Goal: Transaction & Acquisition: Purchase product/service

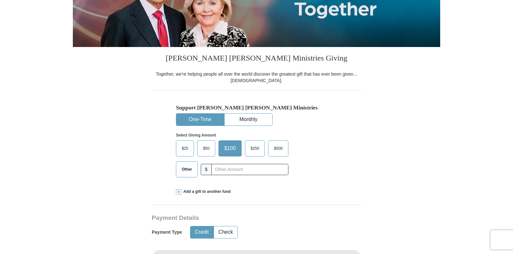
scroll to position [114, 0]
click at [181, 171] on span "Other" at bounding box center [187, 170] width 17 height 10
click at [0, 0] on input "Other" at bounding box center [0, 0] width 0 height 0
click at [281, 152] on label "$500" at bounding box center [276, 148] width 20 height 15
click at [0, 0] on input "$500" at bounding box center [0, 0] width 0 height 0
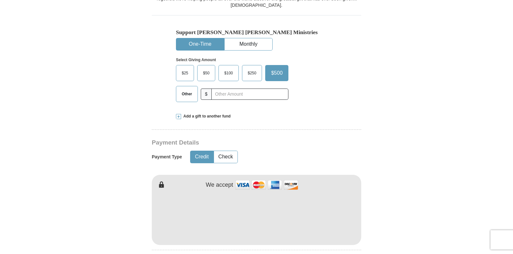
scroll to position [190, 0]
click at [228, 163] on div "Credit Check" at bounding box center [210, 156] width 40 height 16
click at [178, 116] on span at bounding box center [178, 115] width 5 height 5
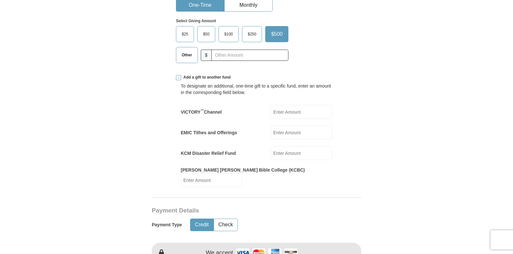
scroll to position [229, 0]
click at [179, 80] on span at bounding box center [178, 77] width 5 height 5
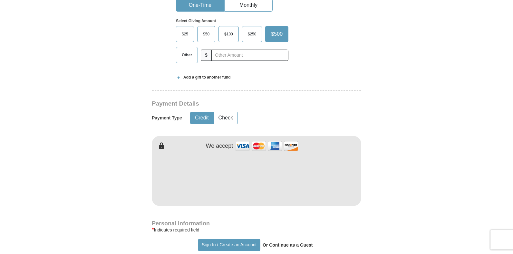
click at [179, 80] on span at bounding box center [178, 77] width 5 height 5
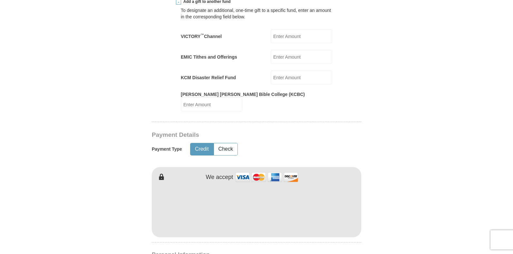
scroll to position [305, 0]
click at [235, 143] on button "Check" at bounding box center [226, 149] width 24 height 12
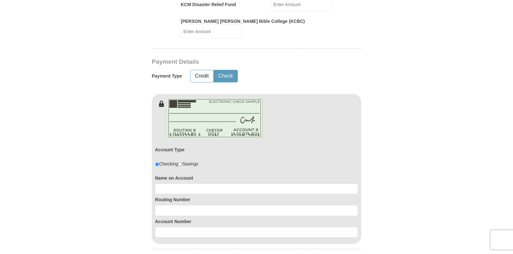
scroll to position [381, 0]
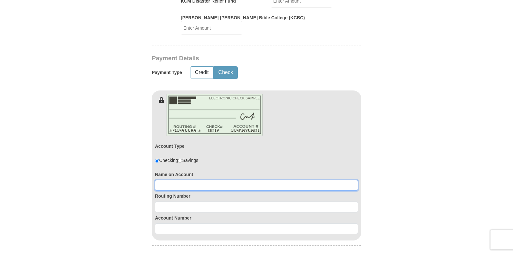
click at [247, 181] on input at bounding box center [256, 185] width 203 height 11
type input "[PERSON_NAME]"
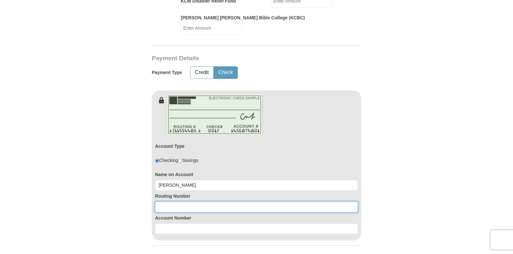
click at [197, 202] on input at bounding box center [256, 207] width 203 height 11
type input "036076150"
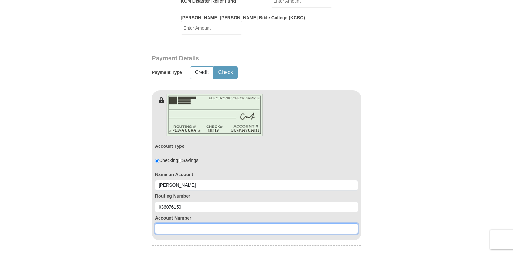
click at [205, 224] on input at bounding box center [256, 229] width 203 height 11
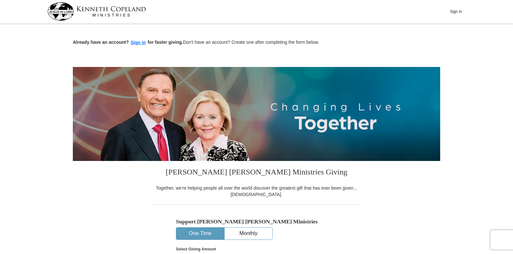
scroll to position [0, 0]
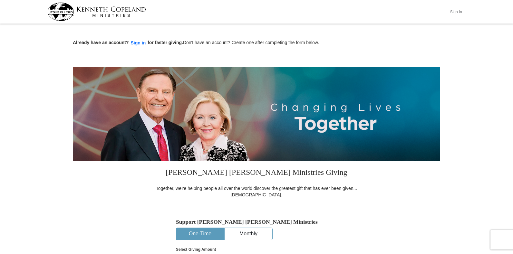
type input "6100356914"
click at [458, 13] on button "Sign In" at bounding box center [455, 12] width 19 height 10
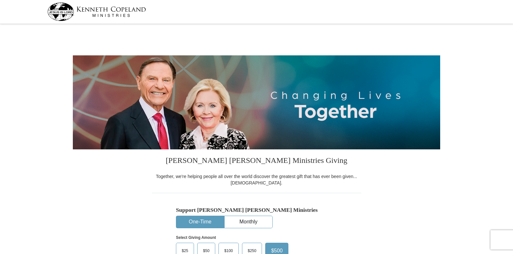
select select "PA"
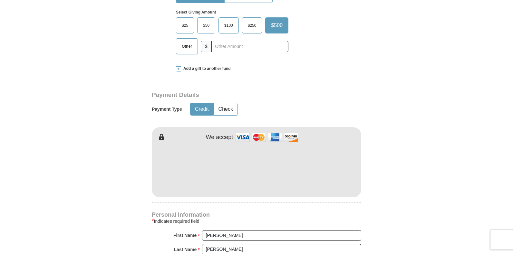
scroll to position [229, 0]
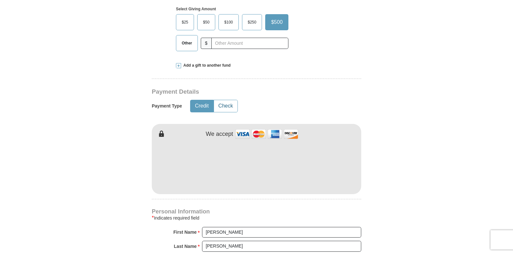
click at [228, 102] on button "Check" at bounding box center [226, 106] width 24 height 12
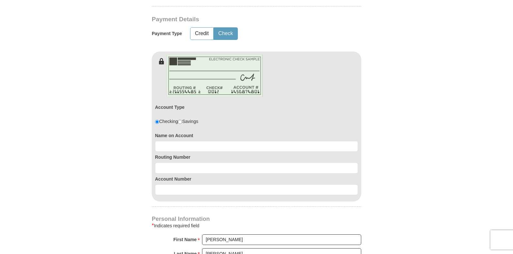
scroll to position [305, 0]
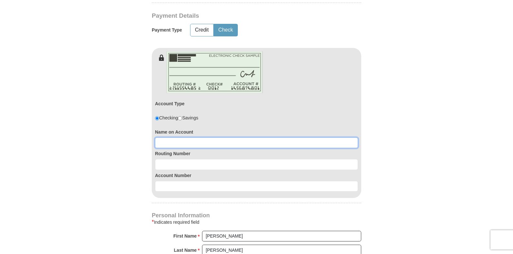
click at [312, 143] on input at bounding box center [256, 143] width 203 height 11
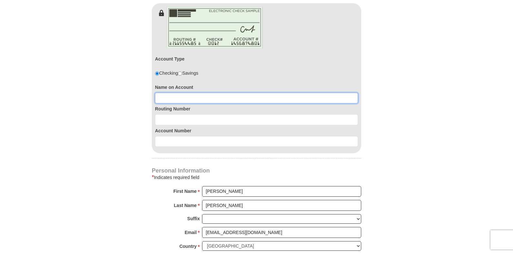
scroll to position [343, 0]
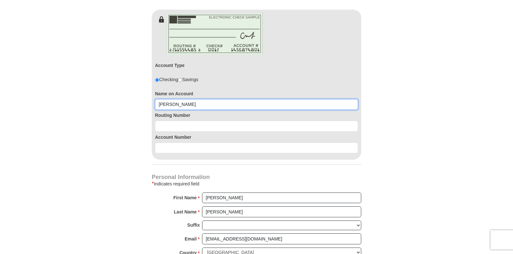
type input "[PERSON_NAME]"
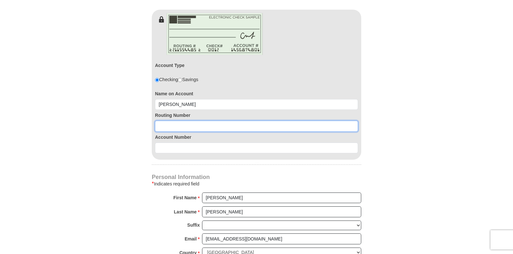
click at [263, 125] on input at bounding box center [256, 126] width 203 height 11
type input "036076150"
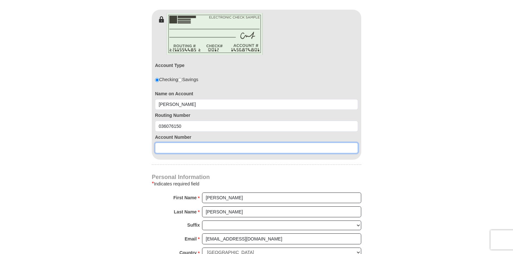
click at [229, 152] on input at bounding box center [256, 148] width 203 height 11
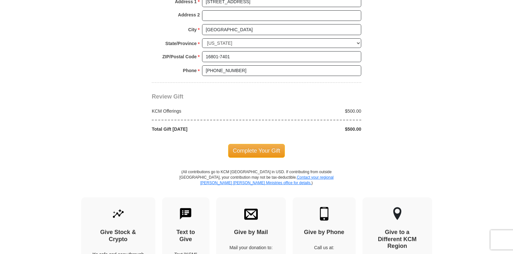
scroll to position [610, 0]
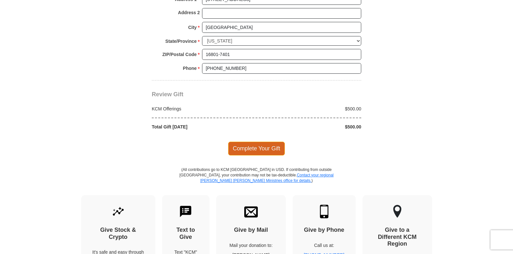
type input "6100356914"
click at [261, 147] on span "Complete Your Gift" at bounding box center [256, 149] width 57 height 14
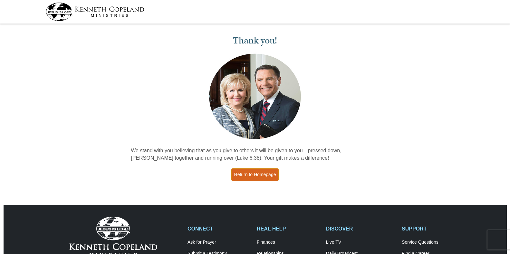
click at [264, 176] on link "Return to Homepage" at bounding box center [255, 175] width 48 height 13
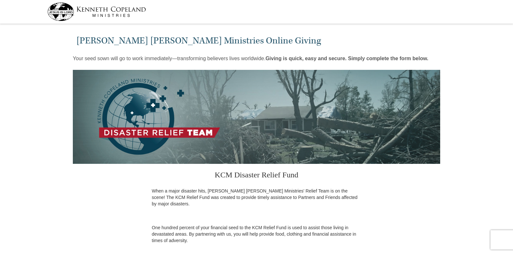
select select "PA"
